Goal: Information Seeking & Learning: Learn about a topic

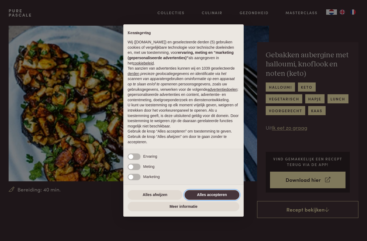
click at [218, 194] on button "Alles accepteren" at bounding box center [211, 196] width 55 height 10
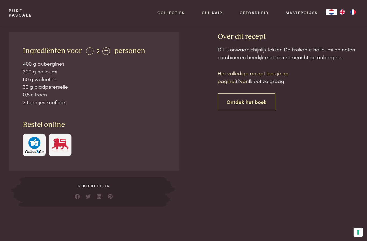
scroll to position [210, 0]
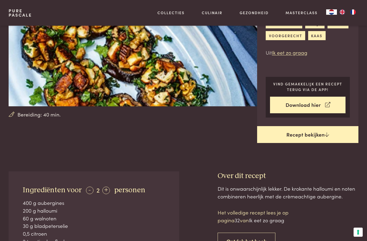
click at [313, 133] on link "Recept bekijken" at bounding box center [307, 134] width 101 height 17
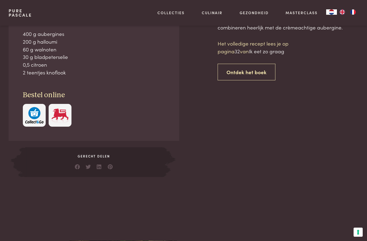
scroll to position [245, 0]
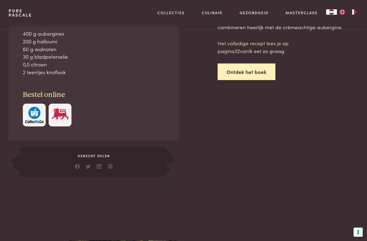
click at [251, 69] on link "Ontdek het boek" at bounding box center [246, 72] width 58 height 17
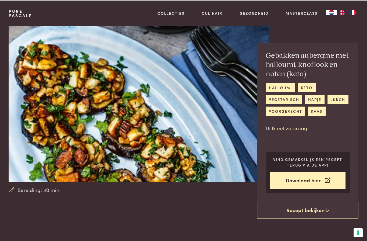
scroll to position [475, 0]
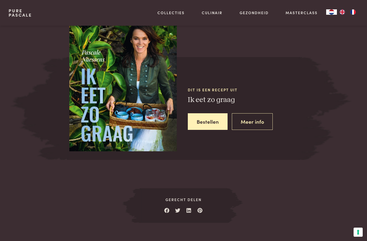
scroll to position [245, 0]
